Goal: Task Accomplishment & Management: Use online tool/utility

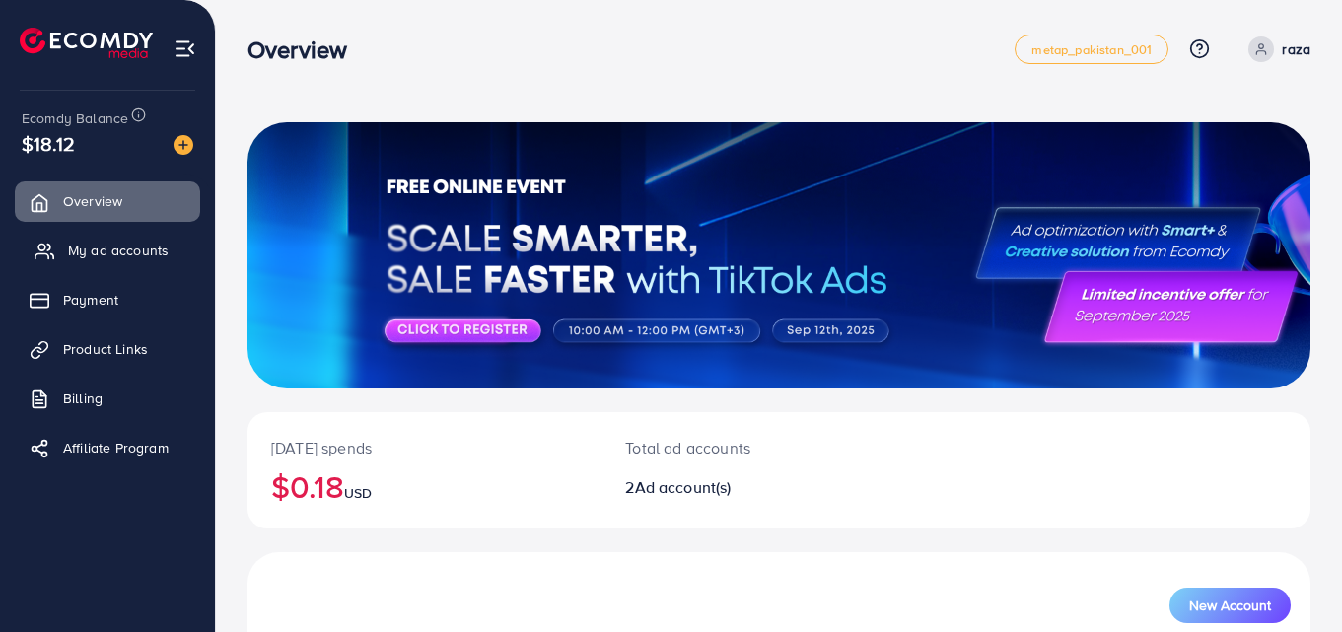
click at [118, 261] on link "My ad accounts" at bounding box center [107, 250] width 185 height 39
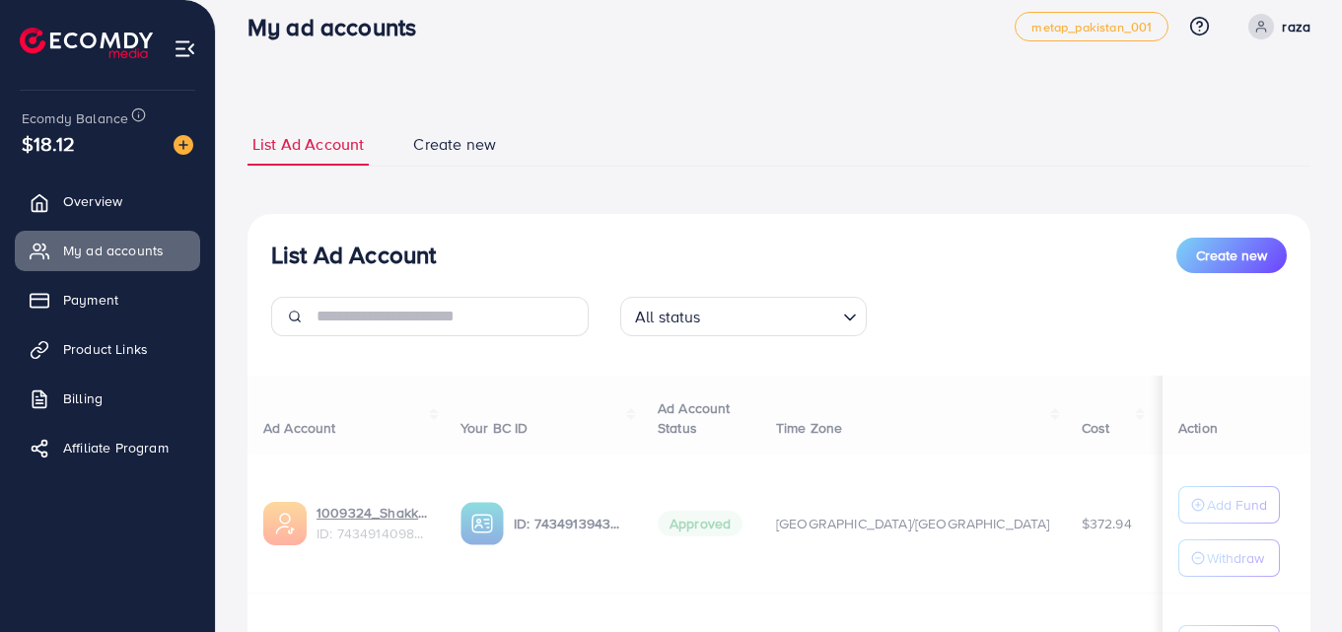
scroll to position [260, 0]
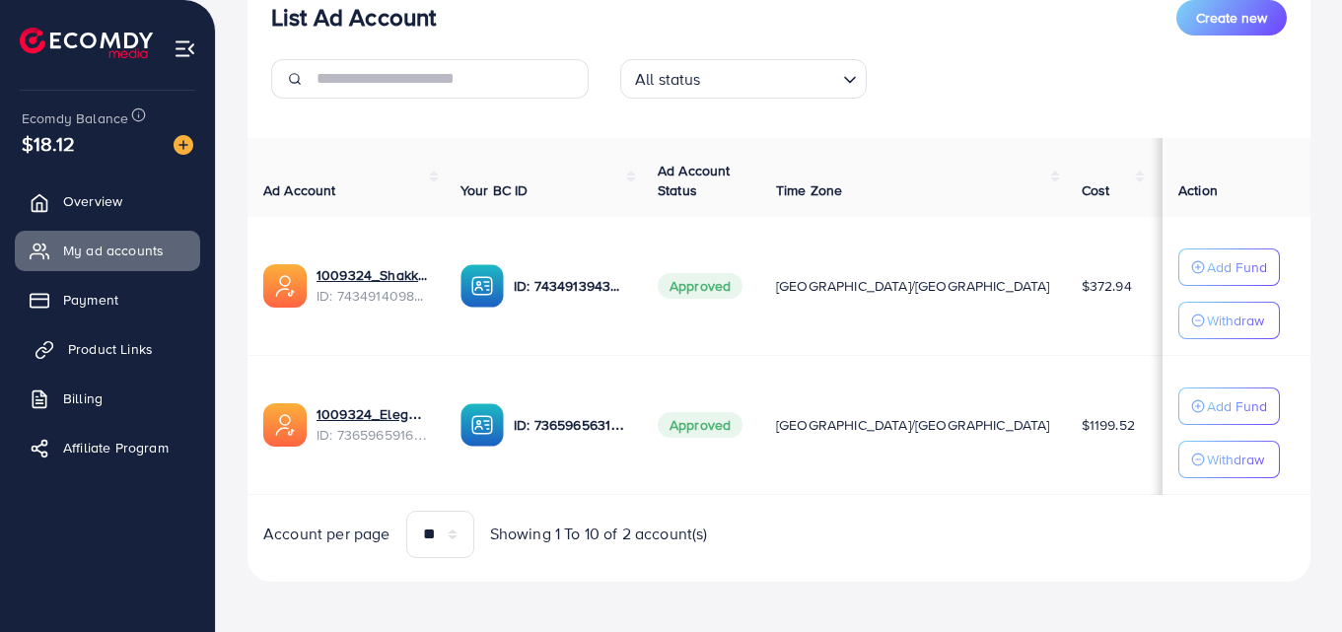
click at [111, 350] on span "Product Links" at bounding box center [110, 349] width 85 height 20
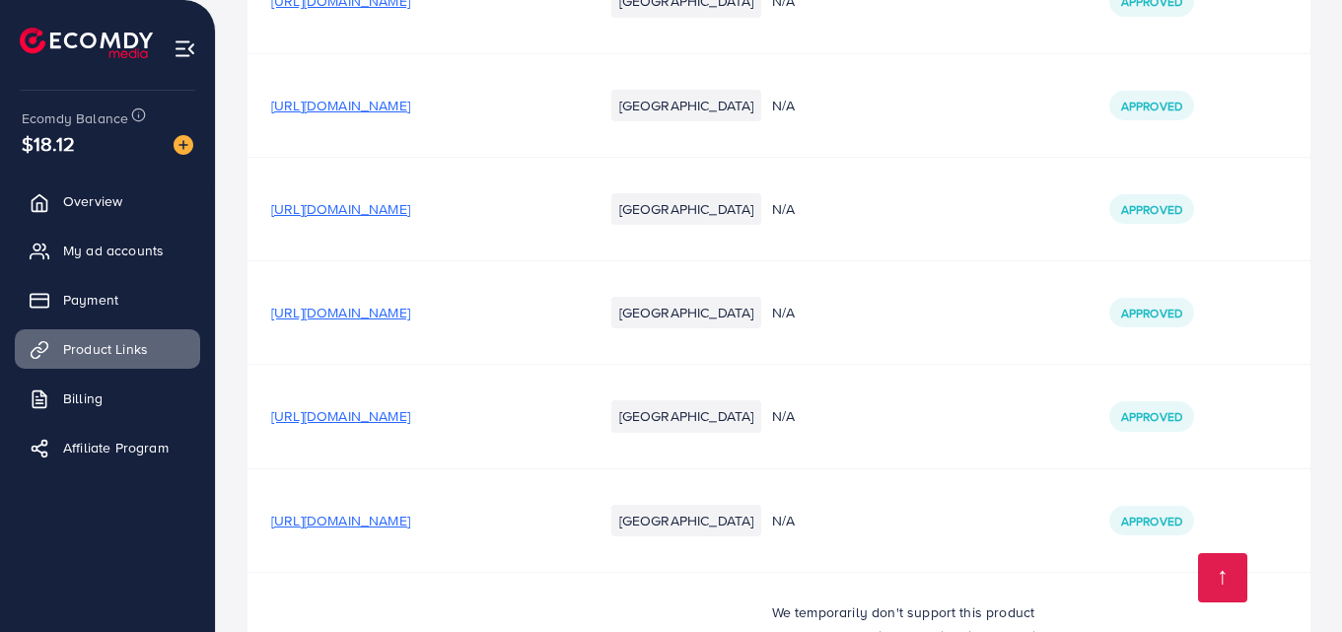
scroll to position [6017, 0]
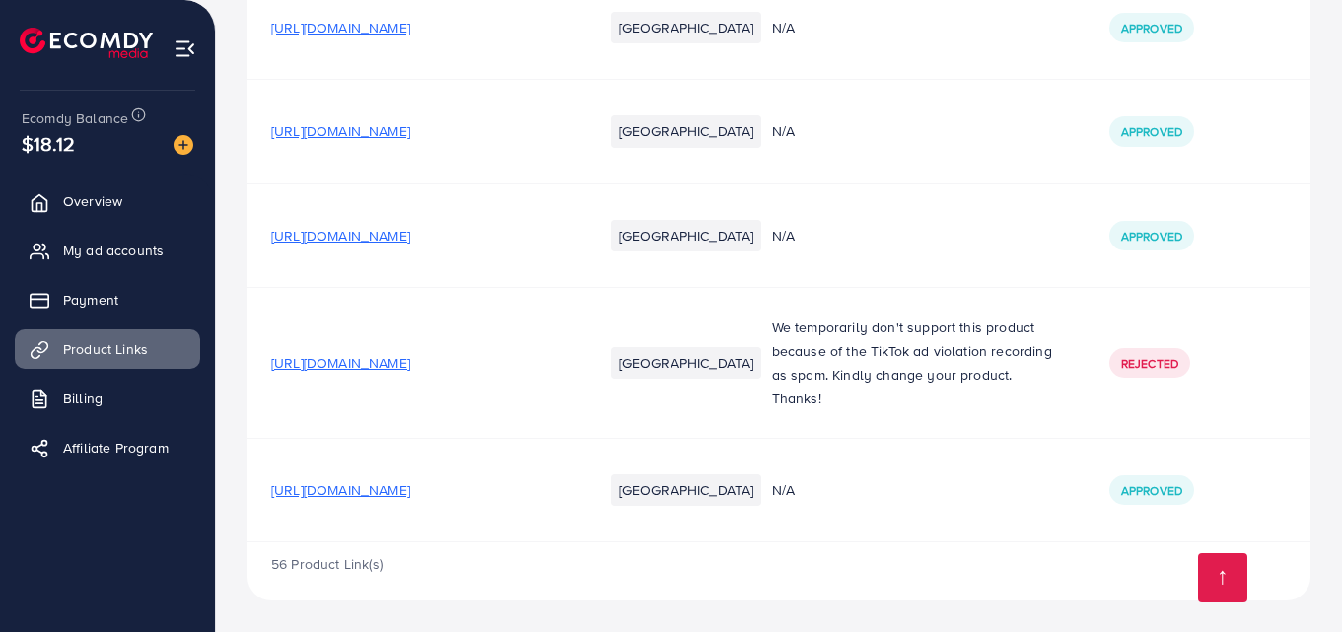
click at [410, 487] on span "[URL][DOMAIN_NAME]" at bounding box center [340, 490] width 139 height 20
click at [410, 490] on span "[URL][DOMAIN_NAME]" at bounding box center [340, 490] width 139 height 20
click at [374, 495] on span "[URL][DOMAIN_NAME]" at bounding box center [340, 490] width 139 height 20
click at [389, 492] on span "[URL][DOMAIN_NAME]" at bounding box center [340, 490] width 139 height 20
click at [410, 496] on span "[URL][DOMAIN_NAME]" at bounding box center [340, 490] width 139 height 20
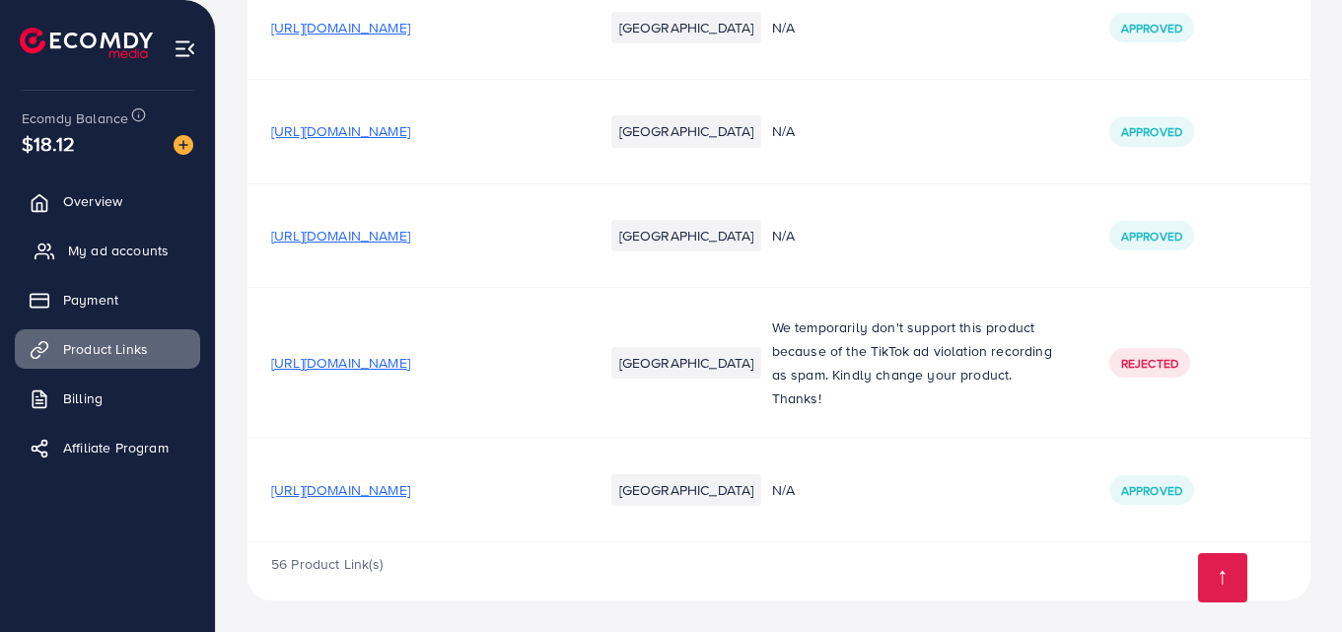
click at [109, 254] on span "My ad accounts" at bounding box center [118, 251] width 101 height 20
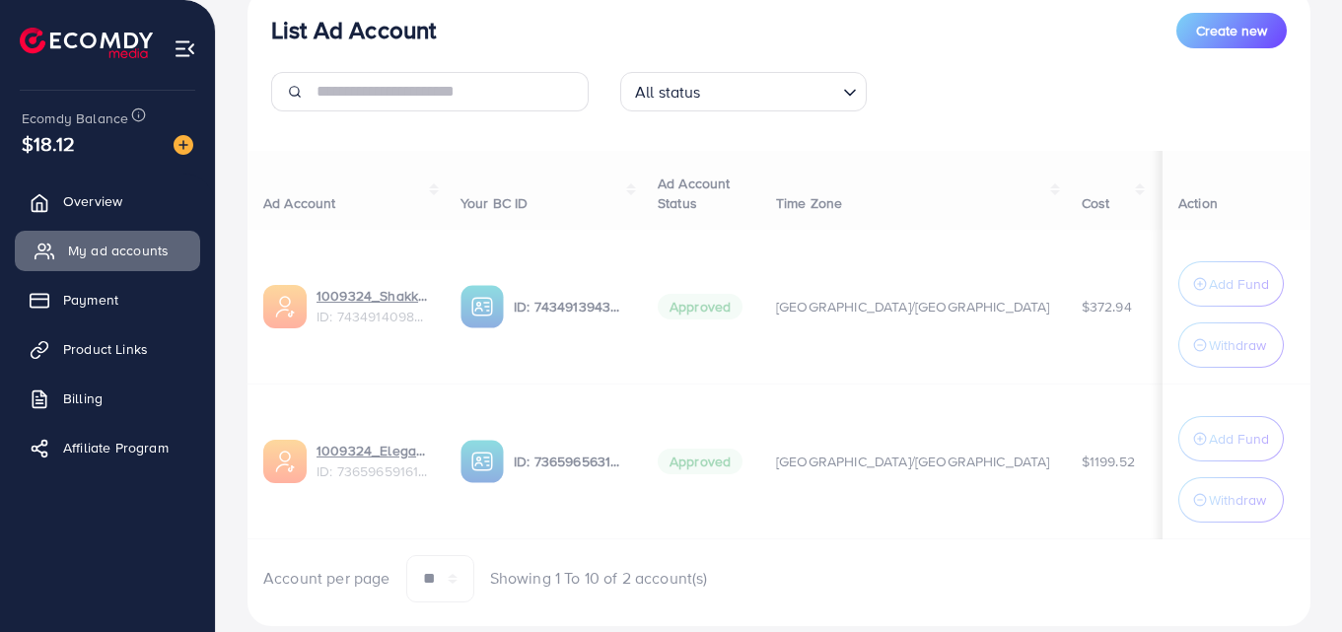
scroll to position [302, 0]
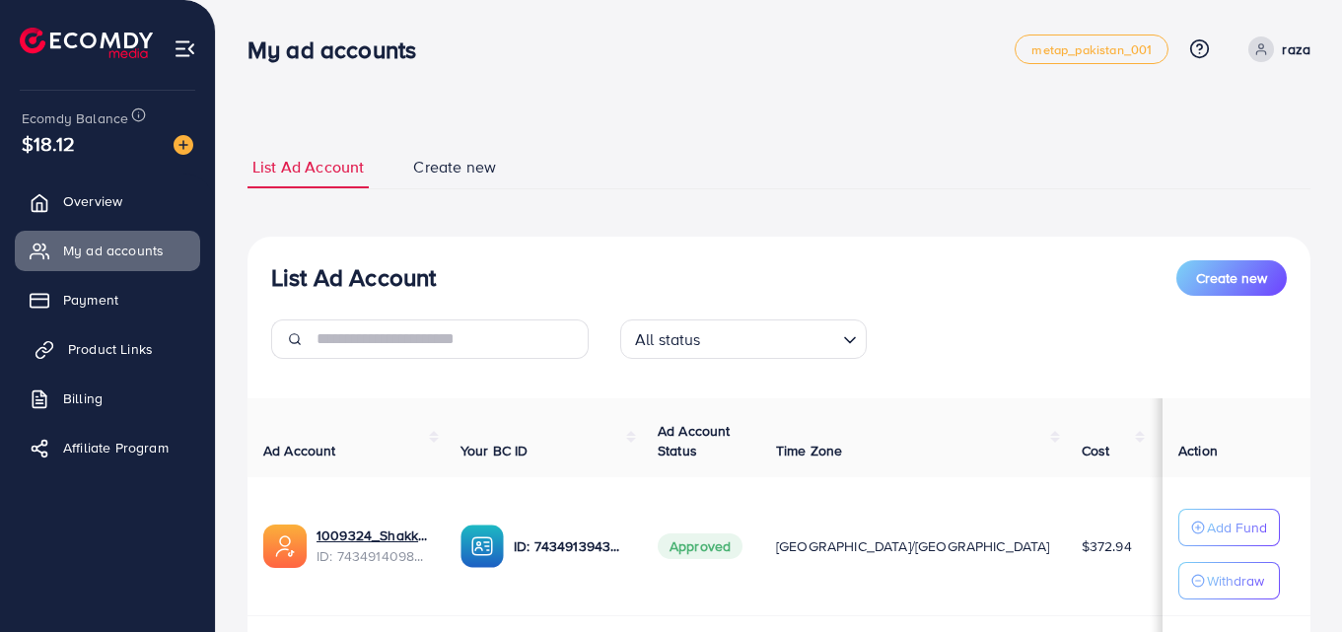
click at [55, 351] on link "Product Links" at bounding box center [107, 348] width 185 height 39
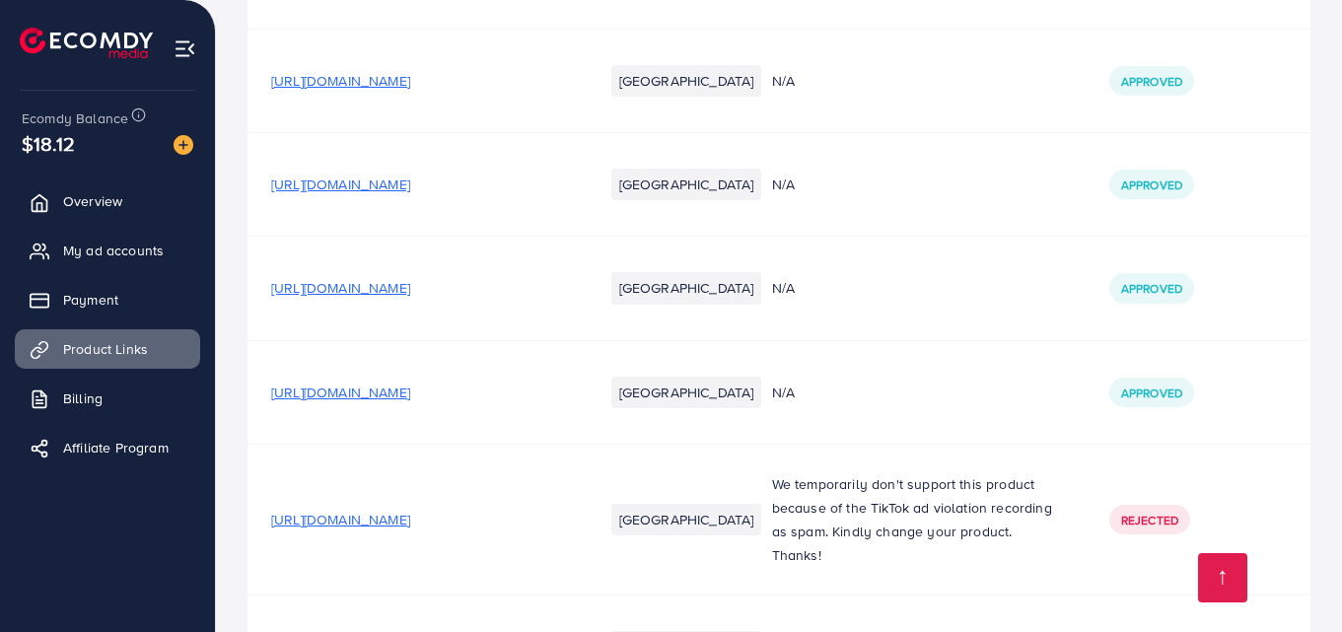
scroll to position [6017, 0]
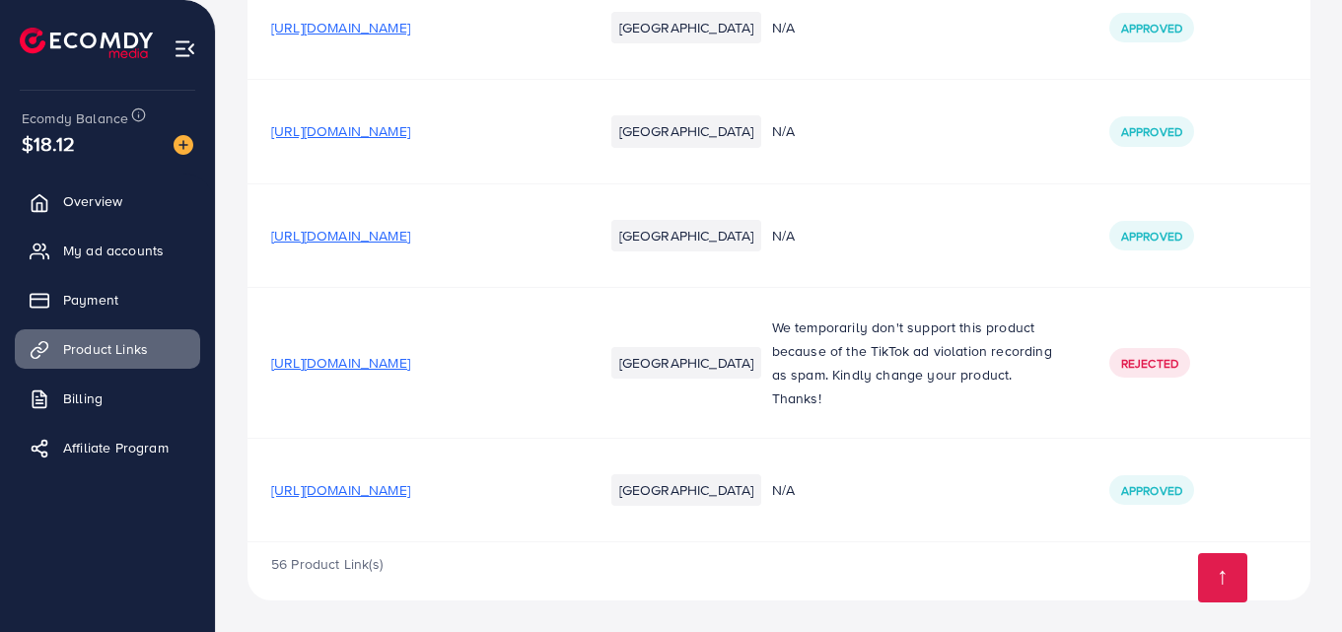
click at [410, 480] on span "[URL][DOMAIN_NAME]" at bounding box center [340, 490] width 139 height 20
